Goal: Information Seeking & Learning: Learn about a topic

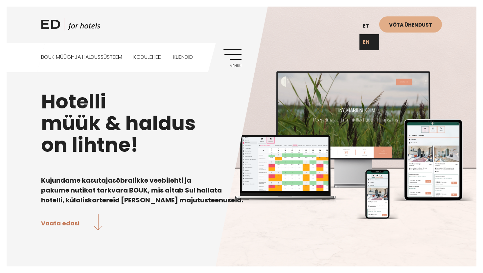
click at [368, 39] on link "EN" at bounding box center [369, 42] width 20 height 16
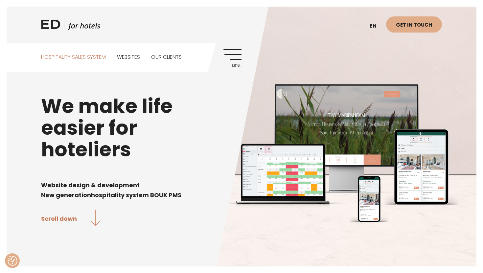
click at [95, 58] on link "Hospitality sales system" at bounding box center [73, 57] width 65 height 29
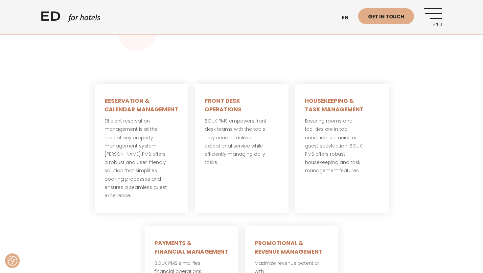
scroll to position [398, 0]
